Goal: Task Accomplishment & Management: Use online tool/utility

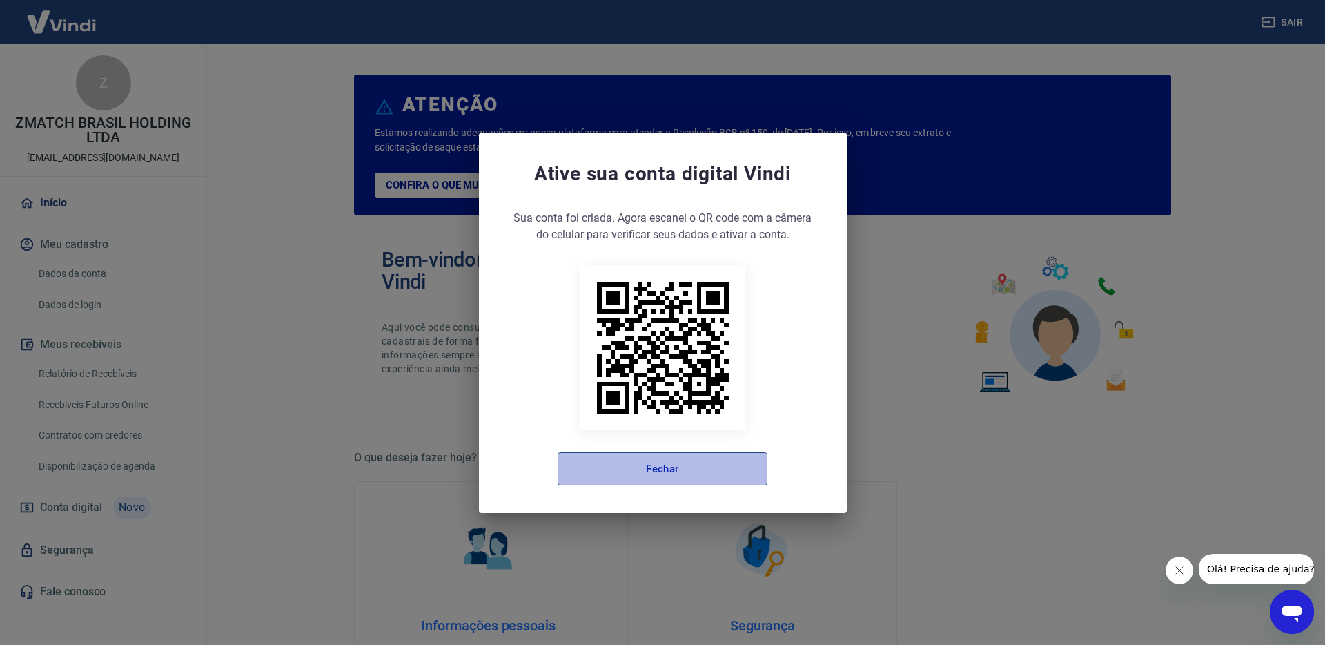
click at [675, 474] on button "Fechar" at bounding box center [663, 468] width 210 height 33
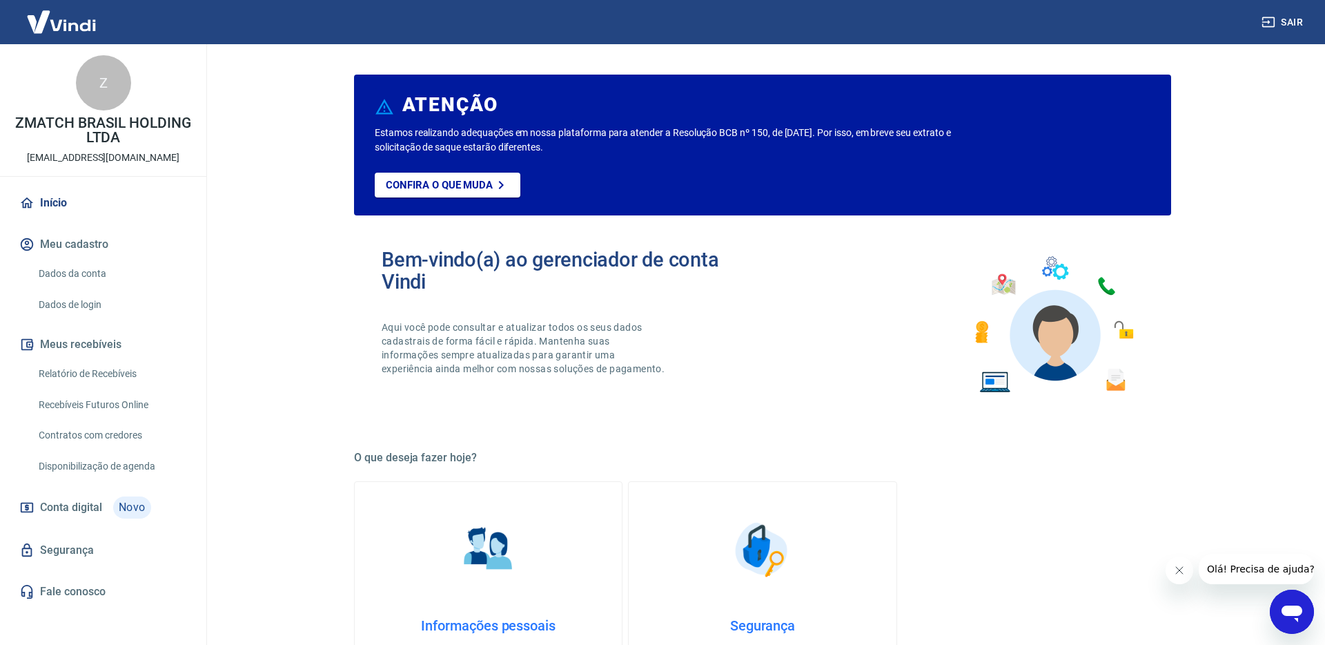
click at [113, 407] on link "Recebíveis Futuros Online" at bounding box center [111, 405] width 157 height 28
